Goal: Task Accomplishment & Management: Complete application form

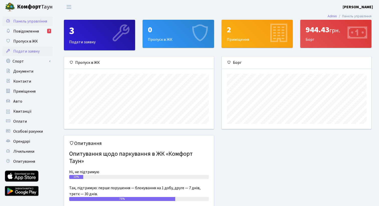
scroll to position [72, 149]
click at [27, 60] on link "Спорт" at bounding box center [28, 61] width 50 height 10
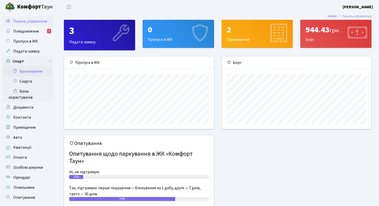
click at [30, 69] on link "Бронювання" at bounding box center [28, 71] width 50 height 10
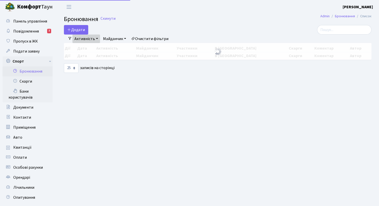
select select "25"
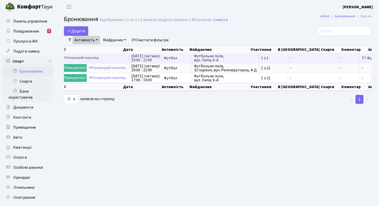
scroll to position [0, 2]
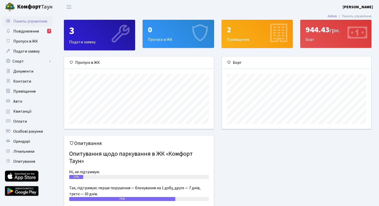
scroll to position [72, 149]
click at [32, 62] on link "Спорт" at bounding box center [28, 61] width 50 height 10
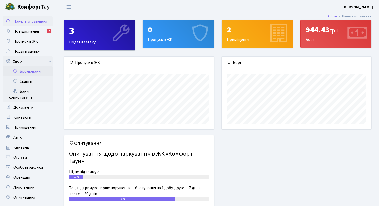
click at [39, 69] on link "Бронювання" at bounding box center [28, 71] width 50 height 10
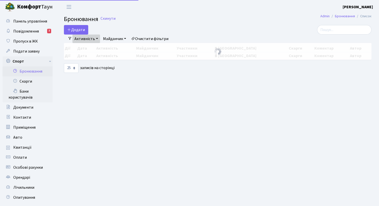
select select "25"
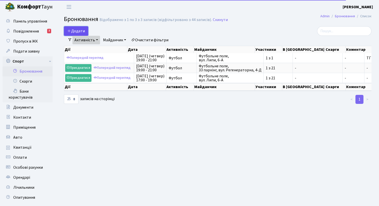
drag, startPoint x: 0, startPoint y: 0, endPoint x: 82, endPoint y: 33, distance: 88.7
click at [82, 33] on button "Додати" at bounding box center [76, 31] width 24 height 10
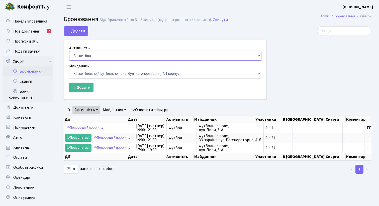
click at [90, 56] on select "Баскетбол Волейбол Йога Катання на роликах Настільний теніс Теніс Футбол Фітнес" at bounding box center [165, 56] width 192 height 10
select select "2"
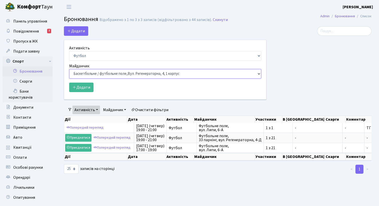
click at [91, 75] on select "Баскетбольне / футбольне поле, Вул. Регенераторна, 4, 1 корпус Баскетбольне пол…" at bounding box center [165, 74] width 192 height 10
select select "10"
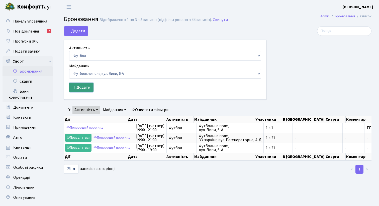
click at [84, 89] on button "Додати" at bounding box center [81, 88] width 24 height 10
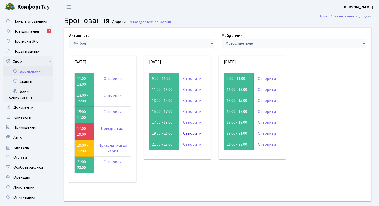
click at [193, 134] on link "Створити" at bounding box center [192, 134] width 18 height 6
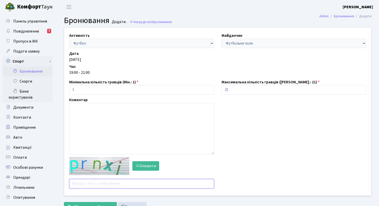
click at [101, 184] on input "text" at bounding box center [141, 184] width 145 height 10
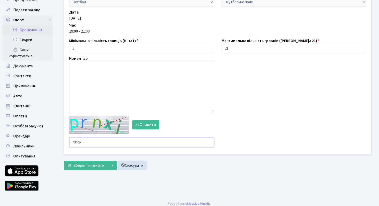
scroll to position [42, 0]
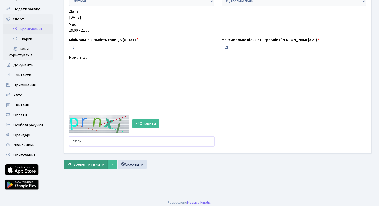
type input "f9pqx"
click at [104, 167] on button "Зберегти і вийти" at bounding box center [86, 165] width 44 height 10
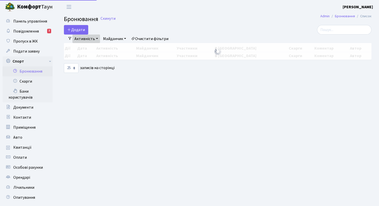
select select "25"
